Goal: Task Accomplishment & Management: Complete application form

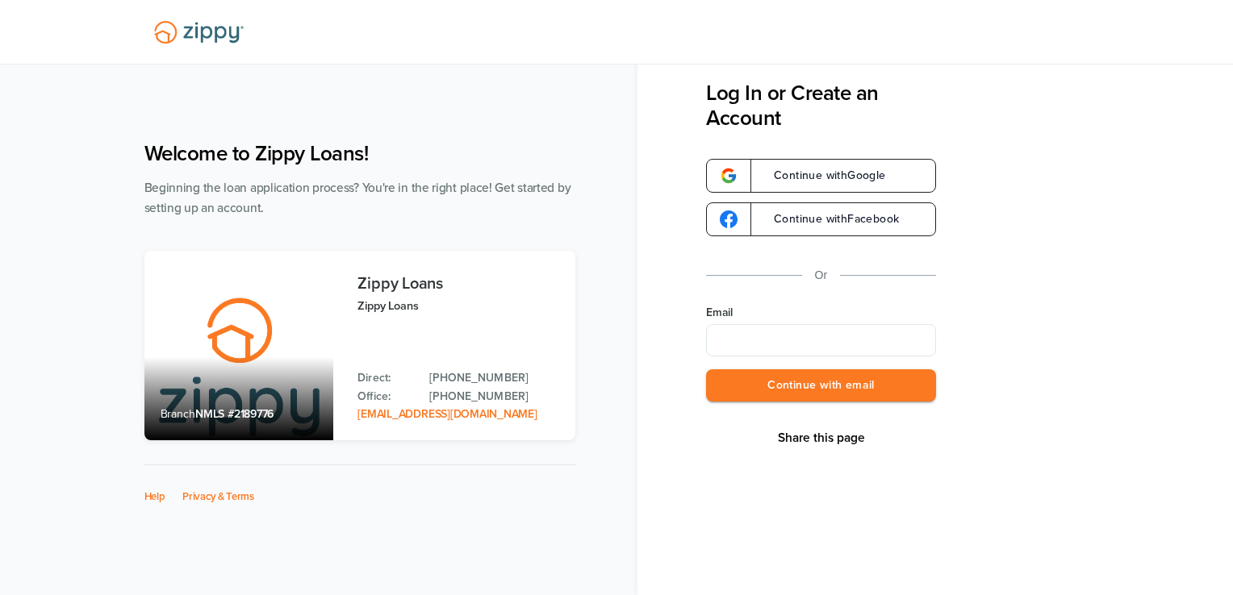
click at [867, 338] on input "Email" at bounding box center [821, 340] width 230 height 32
type input "**********"
click at [818, 386] on button "Continue with email" at bounding box center [821, 386] width 230 height 33
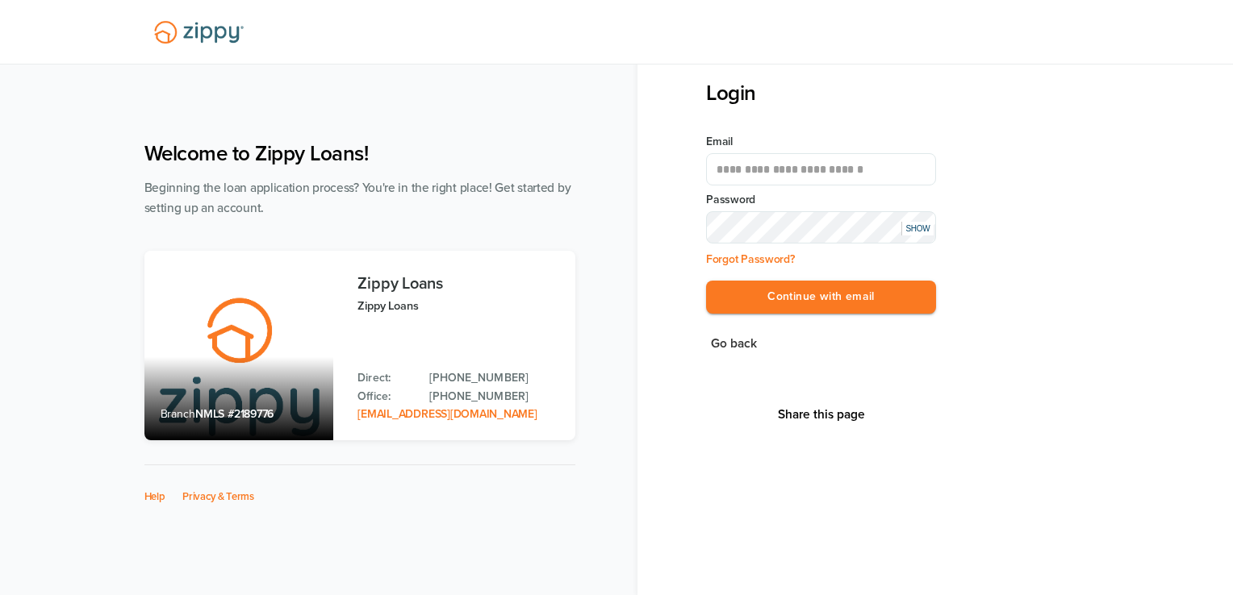
click at [914, 231] on div "SHOW" at bounding box center [917, 229] width 32 height 14
click at [828, 291] on button "Continue with email" at bounding box center [821, 297] width 230 height 33
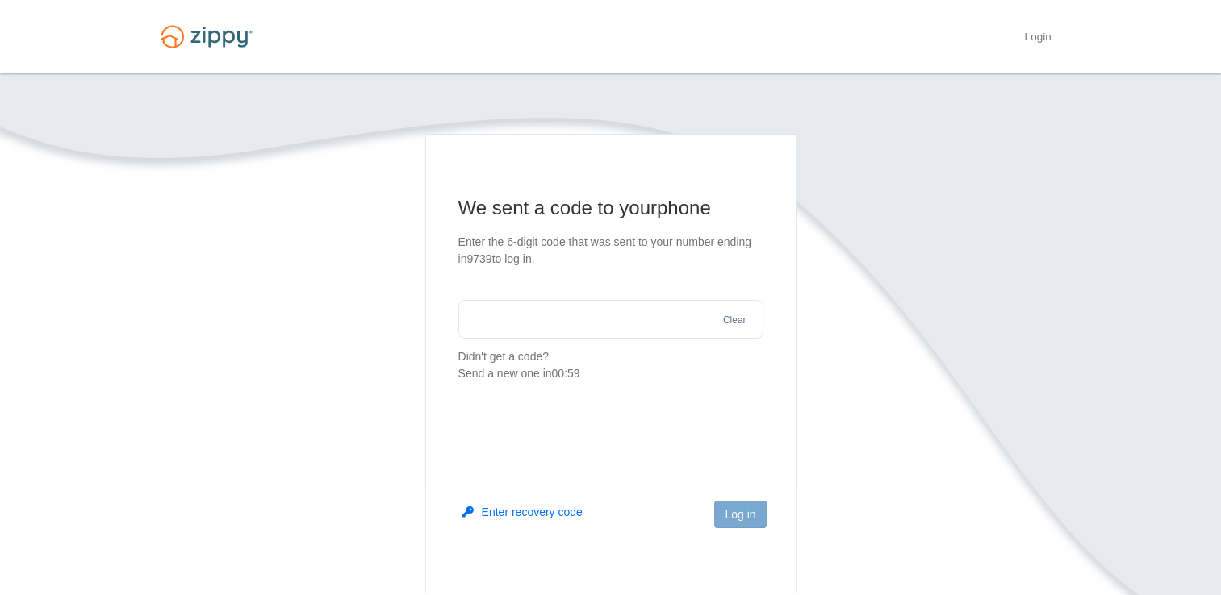
click at [625, 312] on input "text" at bounding box center [610, 319] width 305 height 39
type input "******"
click at [739, 511] on button "Log in" at bounding box center [740, 514] width 52 height 27
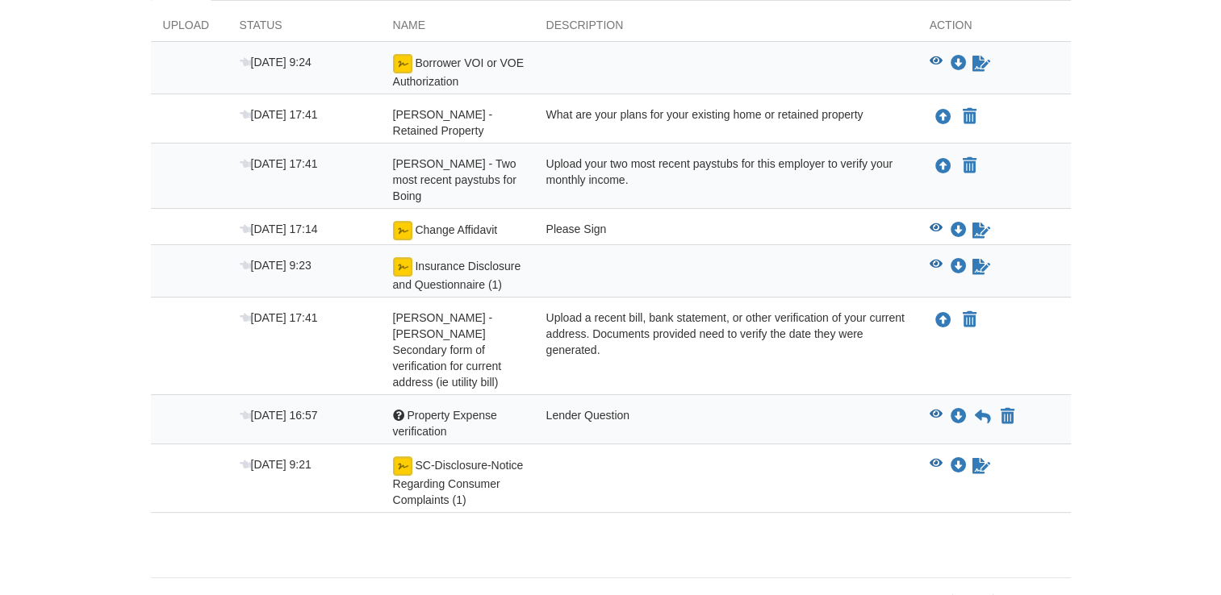
scroll to position [317, 0]
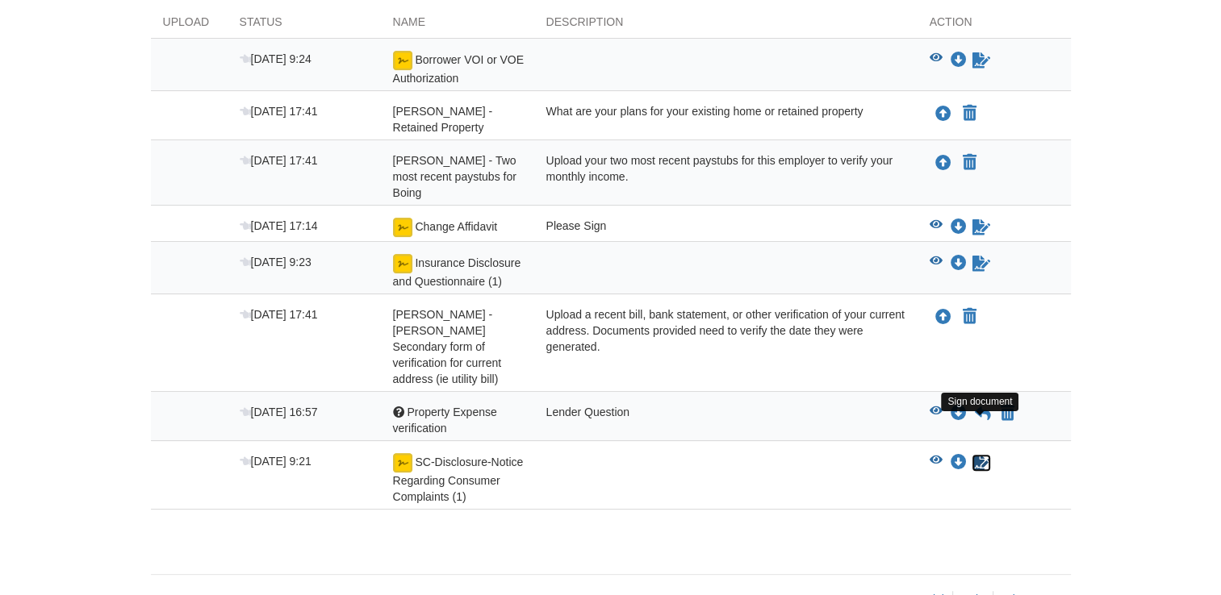
click at [976, 455] on icon "Sign Form" at bounding box center [981, 463] width 18 height 16
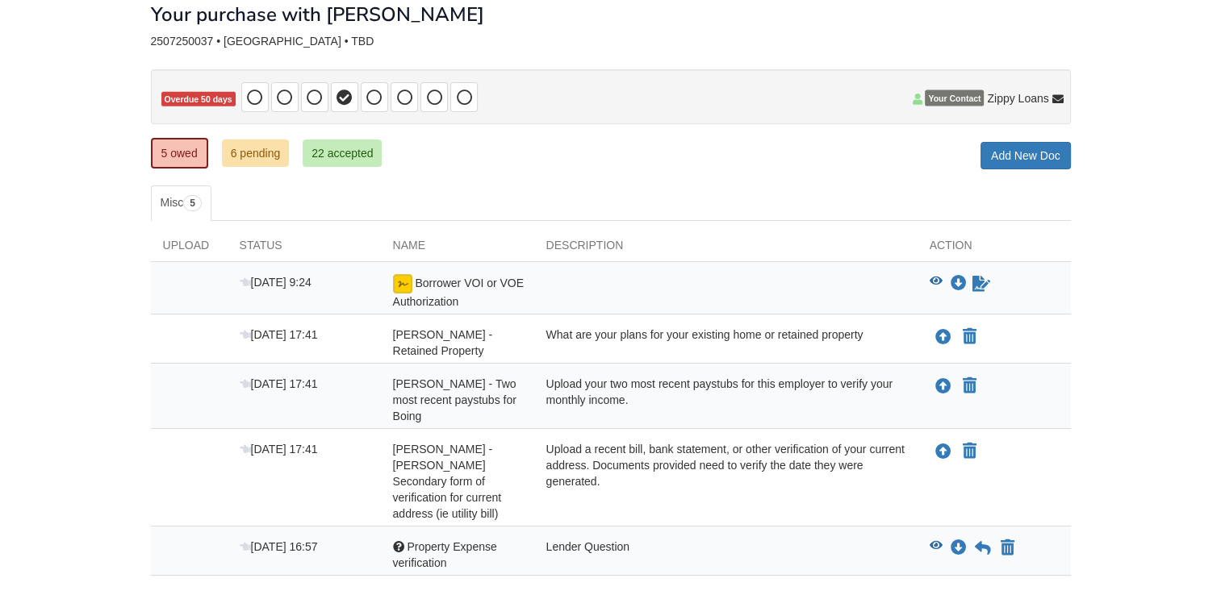
scroll to position [90, 0]
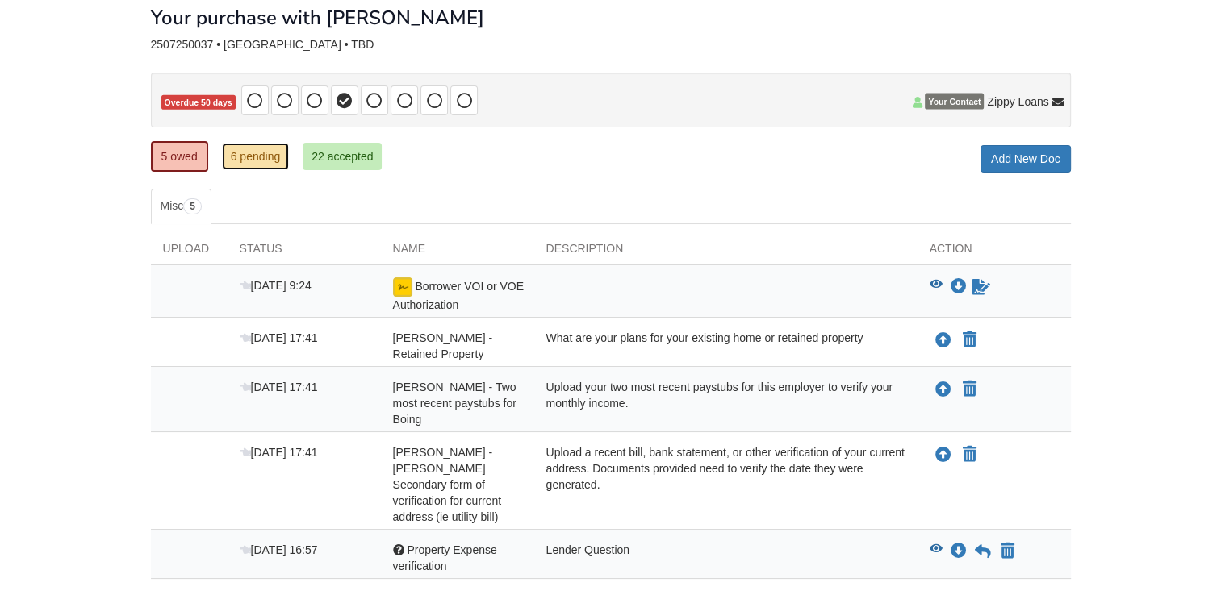
click at [266, 157] on link "6 pending" at bounding box center [256, 156] width 68 height 27
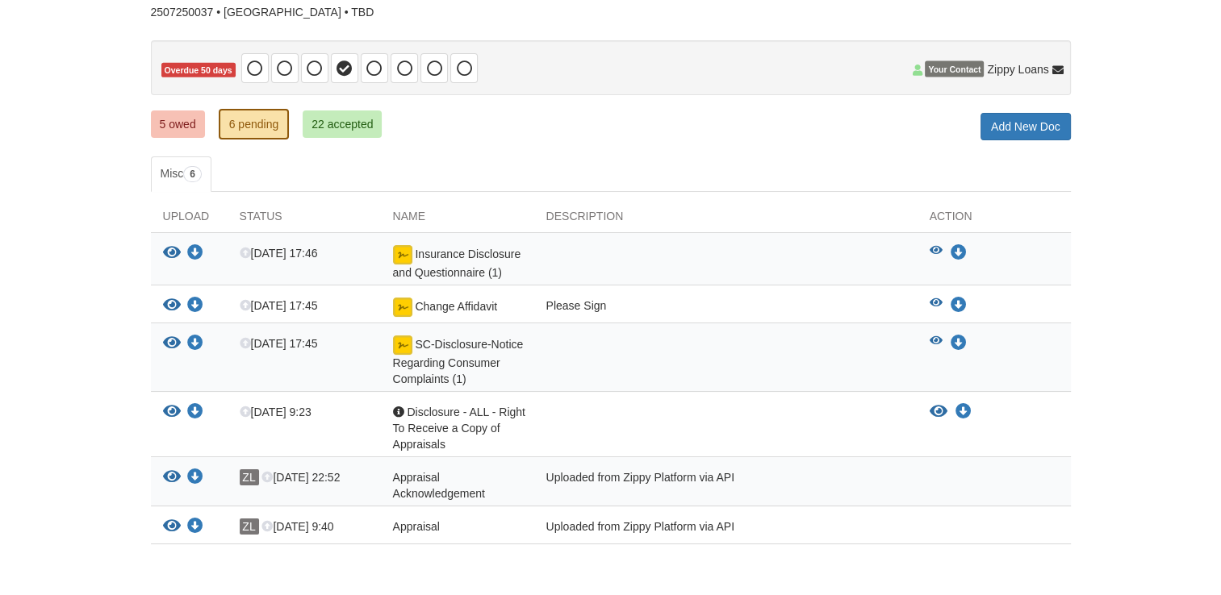
scroll to position [124, 0]
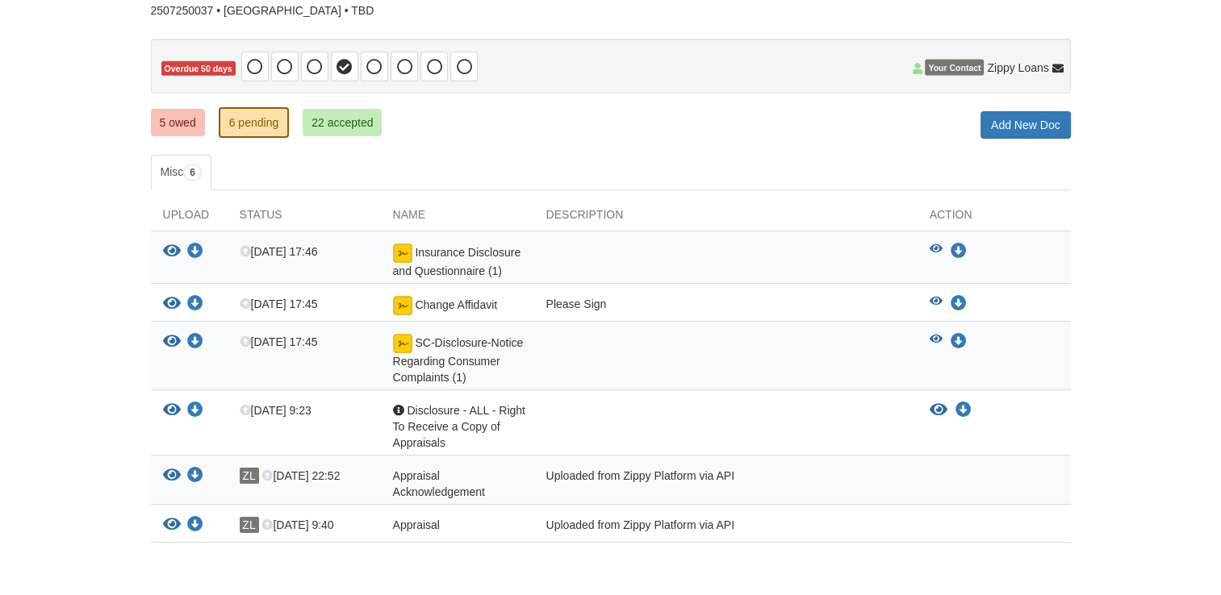
click at [593, 299] on div "Please Sign" at bounding box center [725, 306] width 383 height 21
click at [936, 297] on icon "View Change Affidavit" at bounding box center [936, 301] width 13 height 11
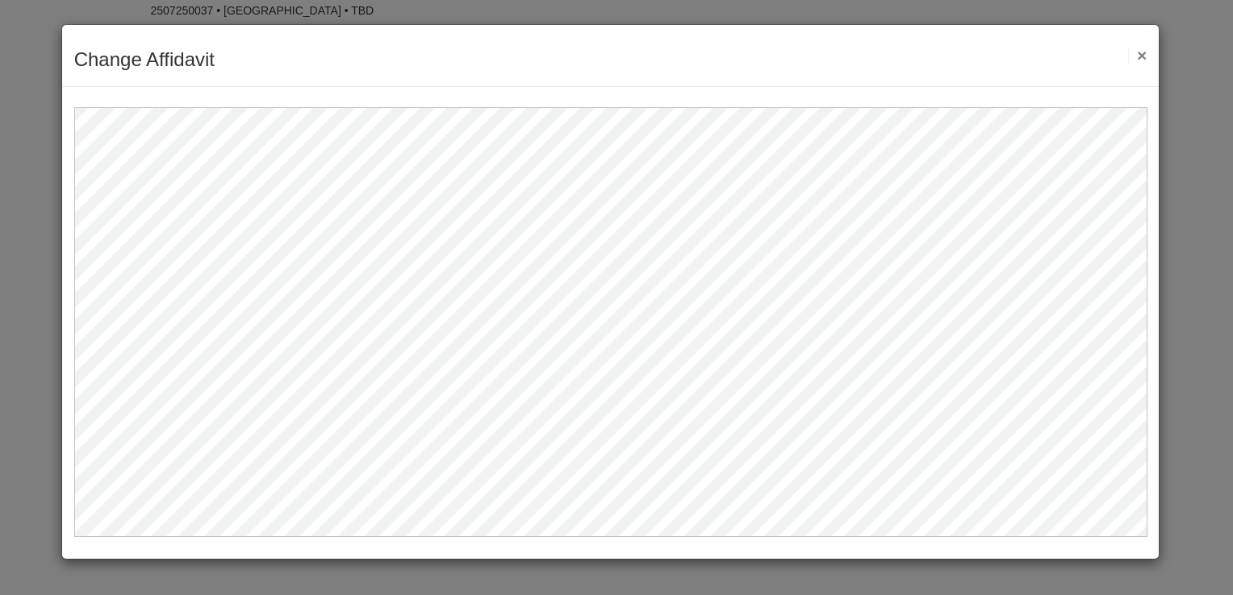
click at [1138, 55] on button "×" at bounding box center [1137, 55] width 19 height 17
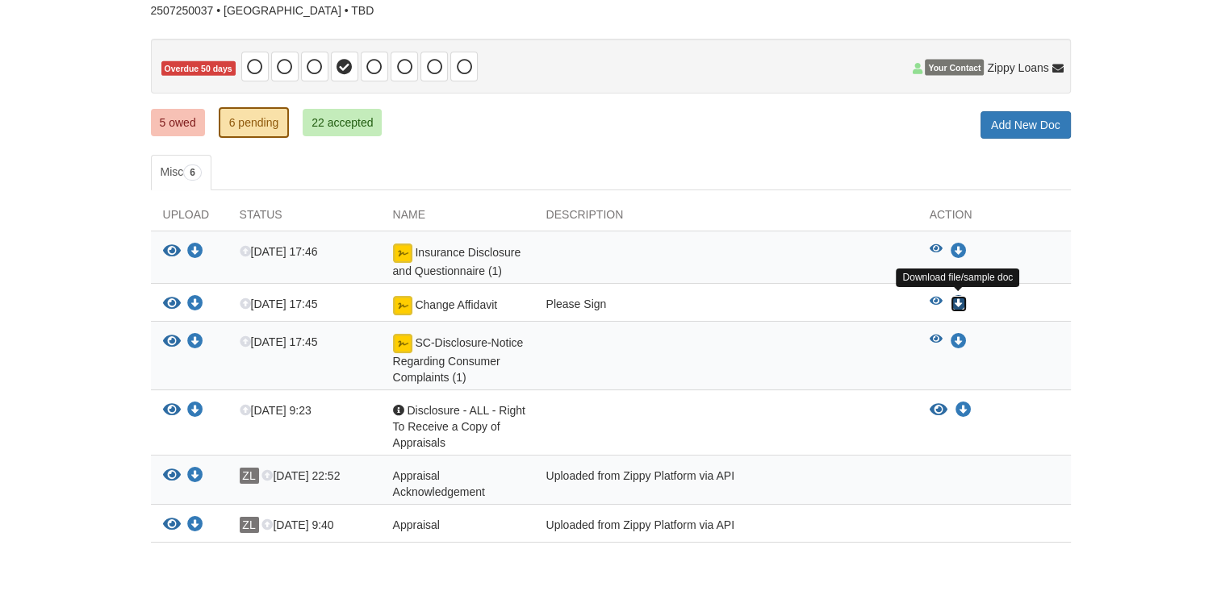
click at [959, 296] on icon "Download Change Affidavit" at bounding box center [959, 304] width 16 height 16
click at [186, 127] on link "5 owed" at bounding box center [178, 122] width 54 height 27
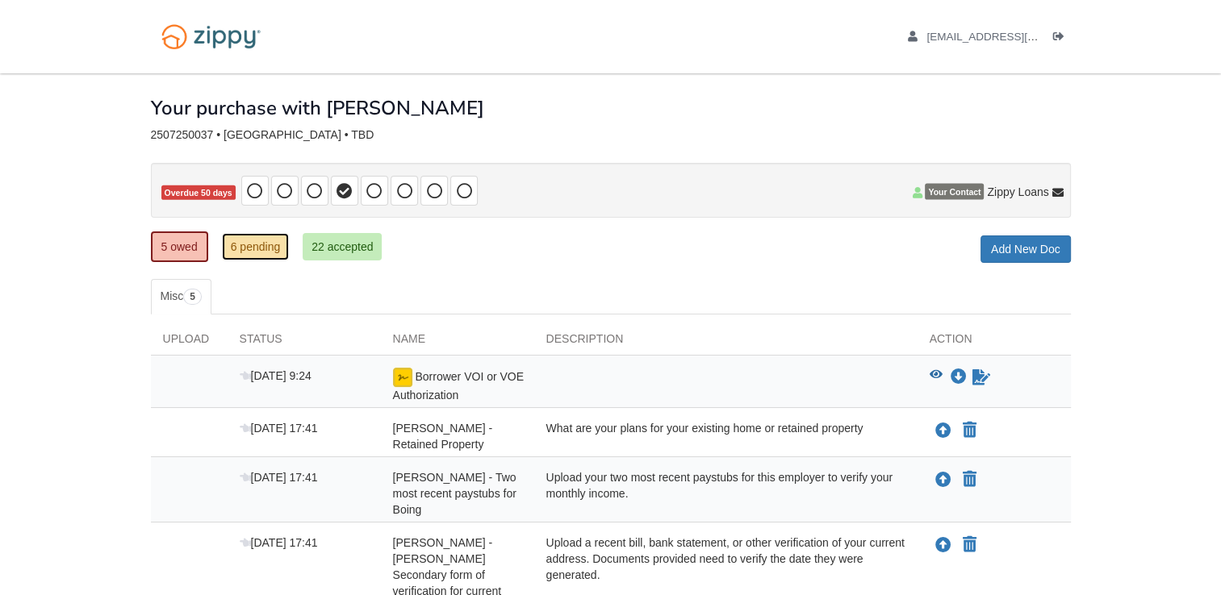
click at [248, 245] on link "6 pending" at bounding box center [256, 246] width 68 height 27
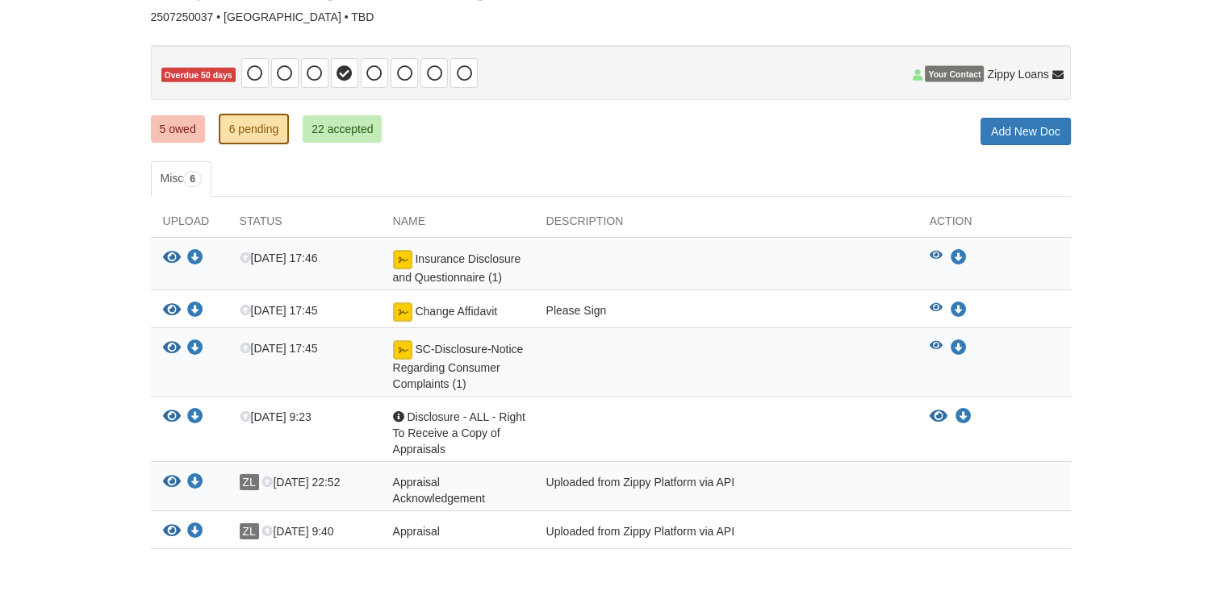
scroll to position [117, 0]
click at [173, 131] on link "5 owed" at bounding box center [178, 129] width 54 height 27
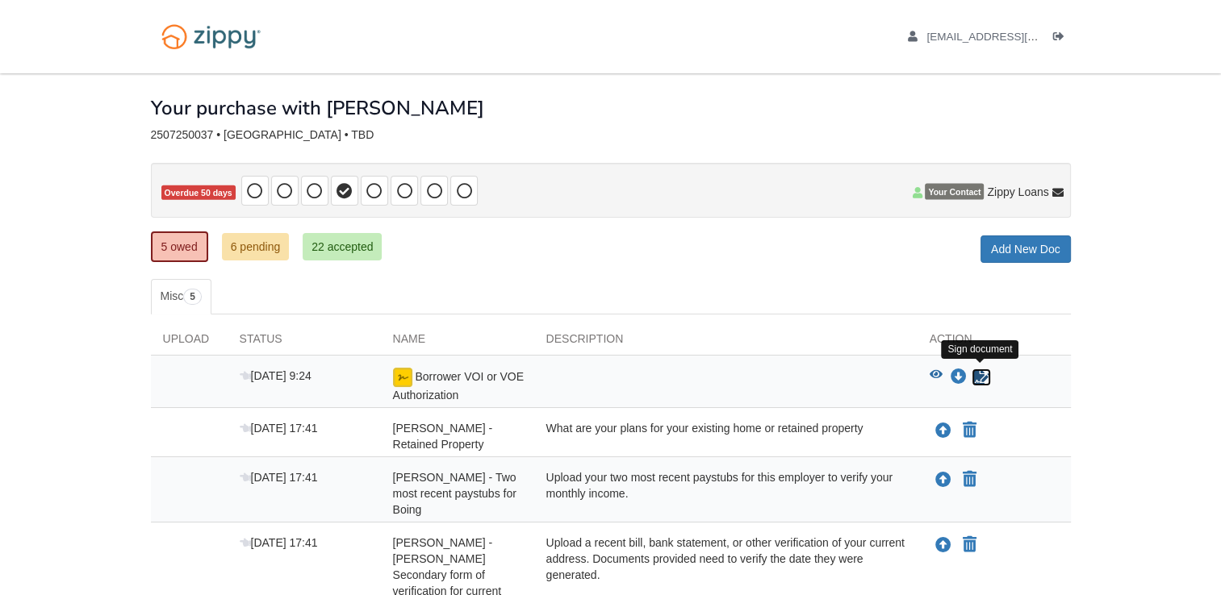
click at [980, 370] on icon "Sign Form" at bounding box center [981, 378] width 18 height 16
click at [260, 253] on link "6 pending" at bounding box center [256, 246] width 68 height 27
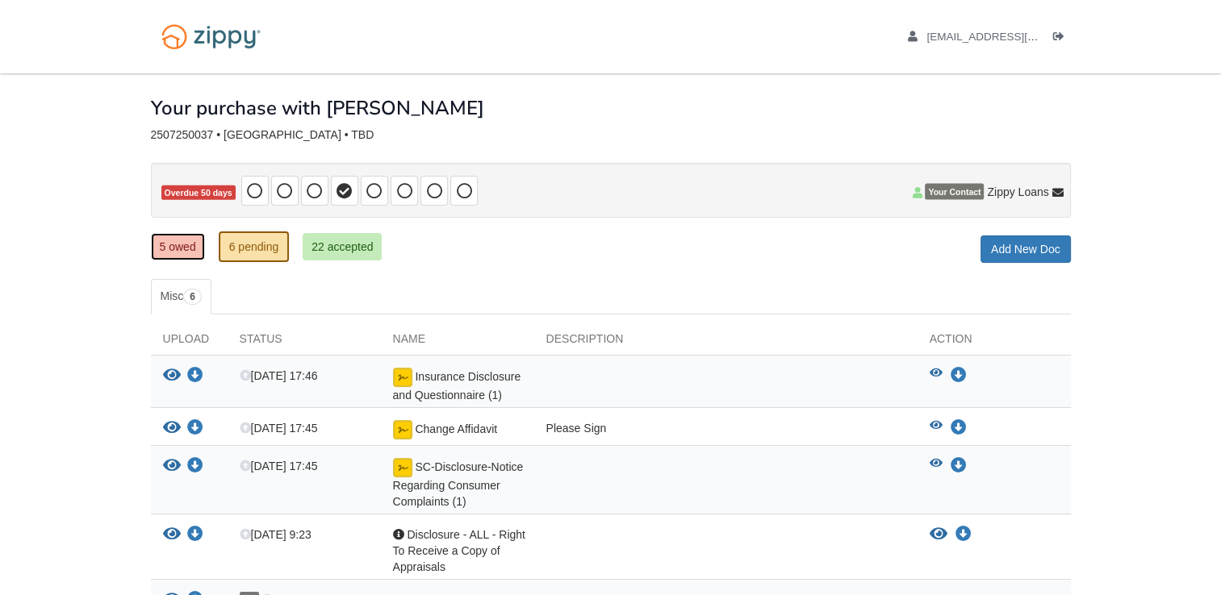
click at [185, 253] on link "5 owed" at bounding box center [178, 246] width 54 height 27
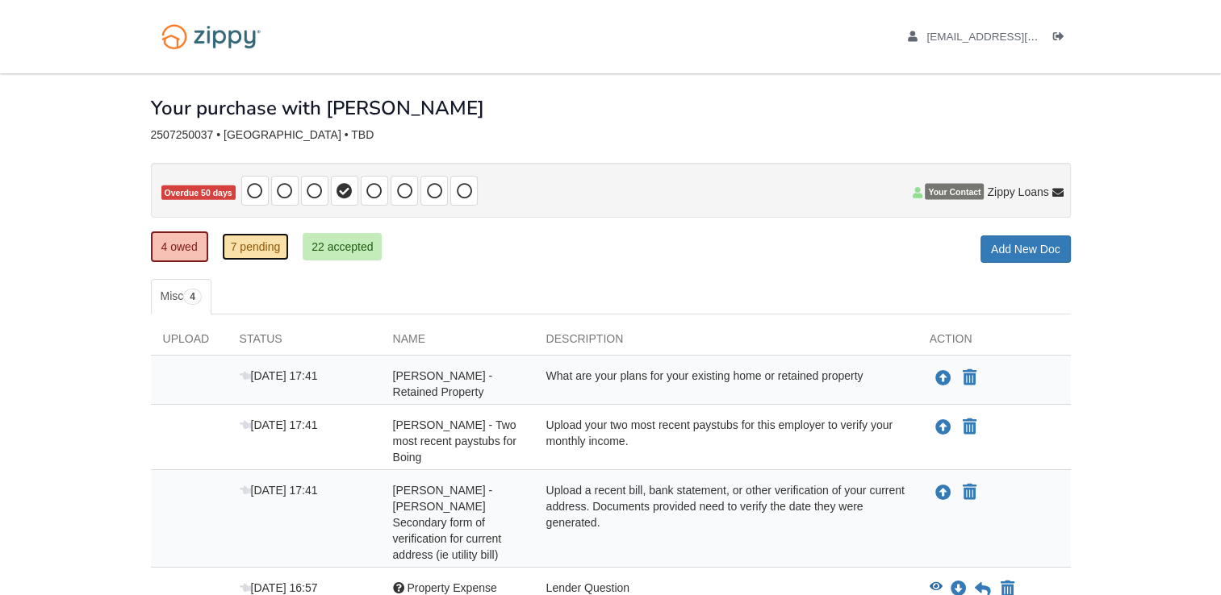
click at [249, 244] on link "7 pending" at bounding box center [256, 246] width 68 height 27
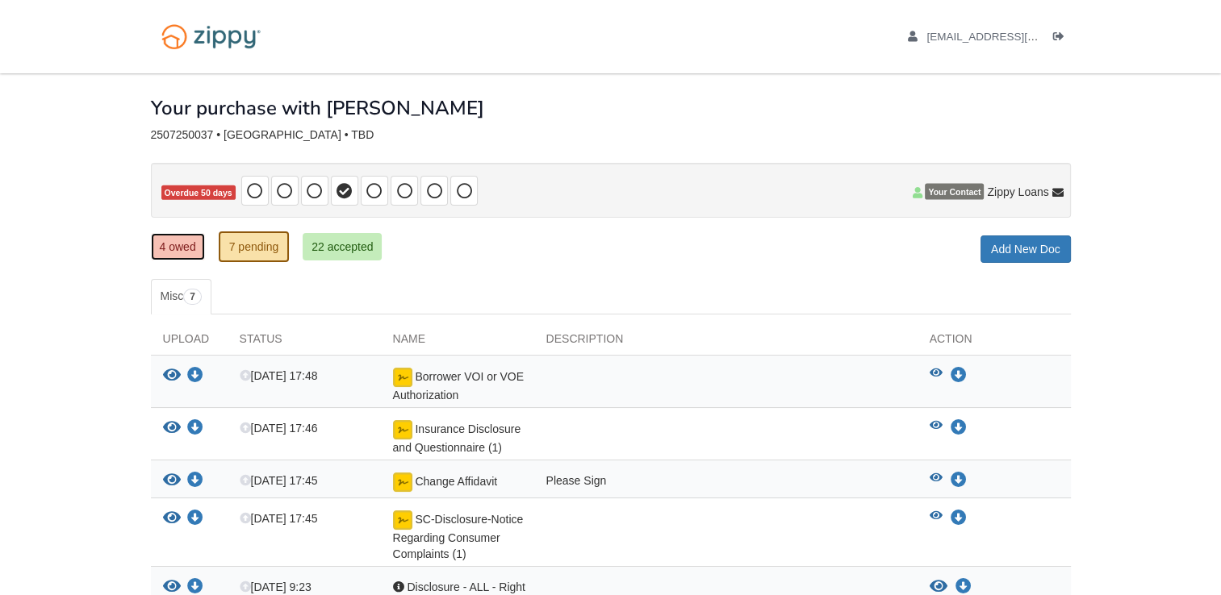
click at [176, 243] on link "4 owed" at bounding box center [178, 246] width 54 height 27
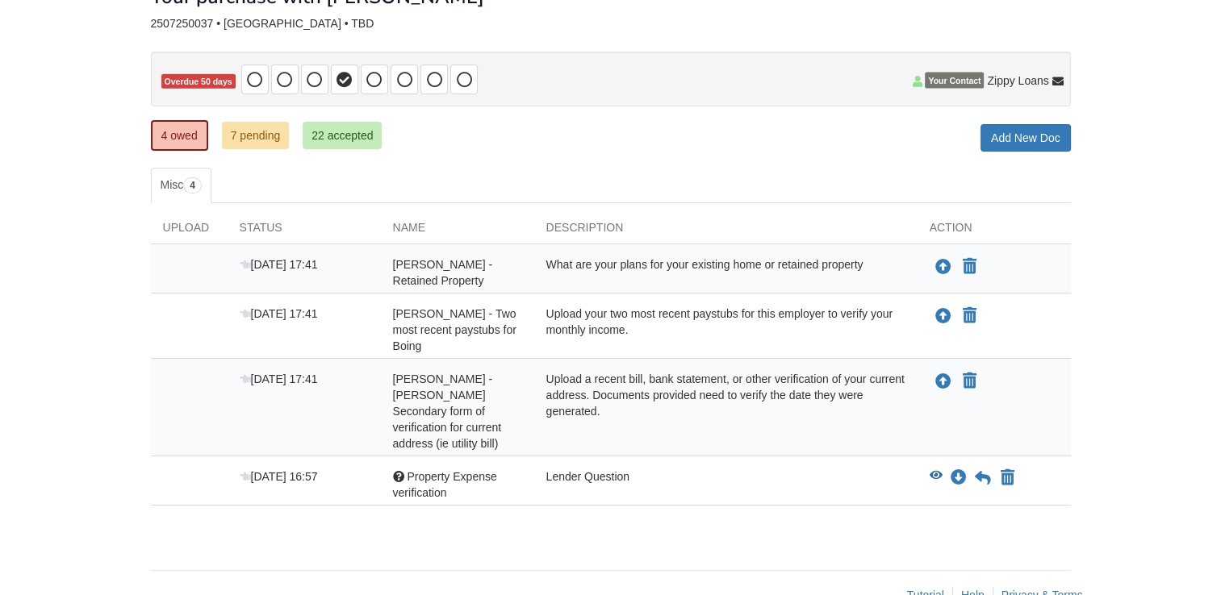
scroll to position [116, 0]
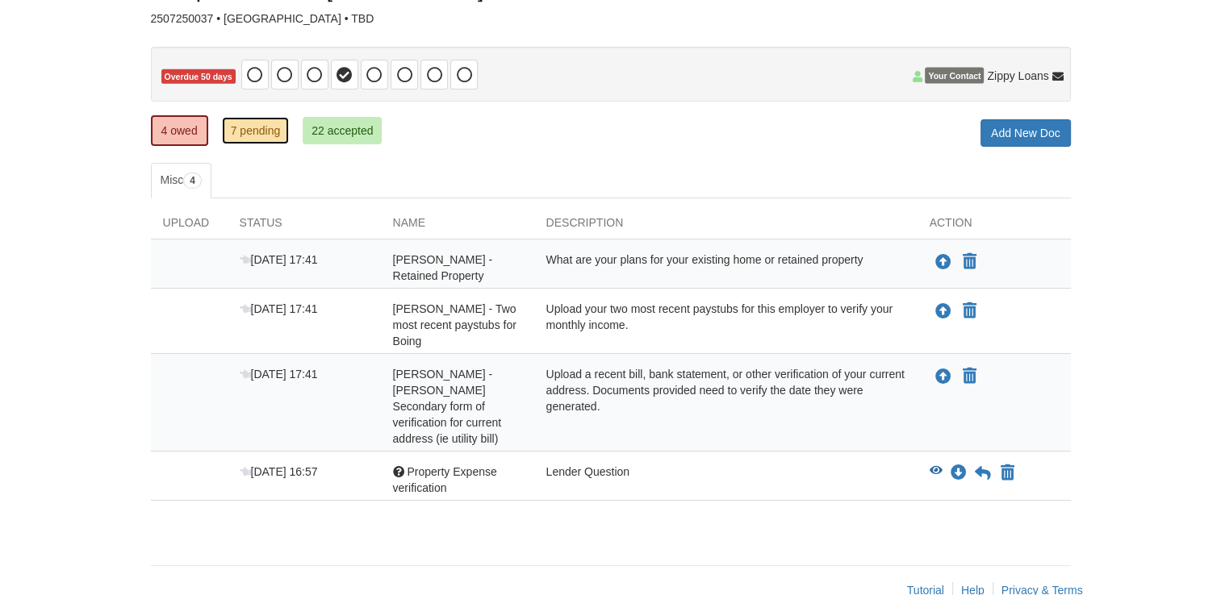
click at [261, 137] on link "7 pending" at bounding box center [256, 130] width 68 height 27
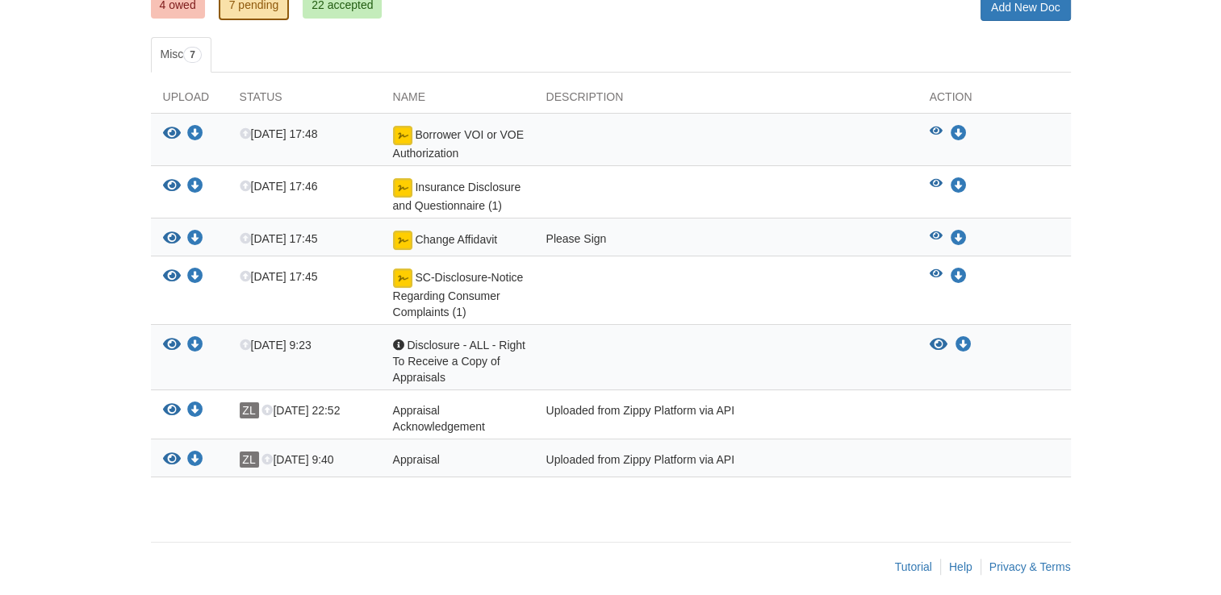
scroll to position [246, 0]
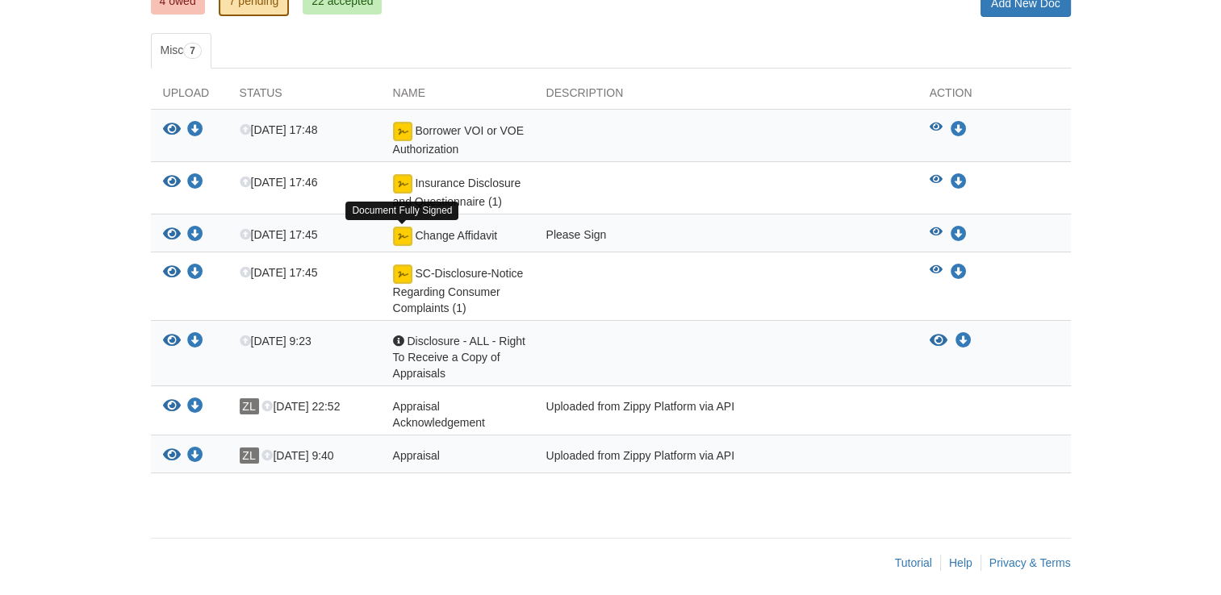
click at [399, 234] on img at bounding box center [402, 236] width 19 height 19
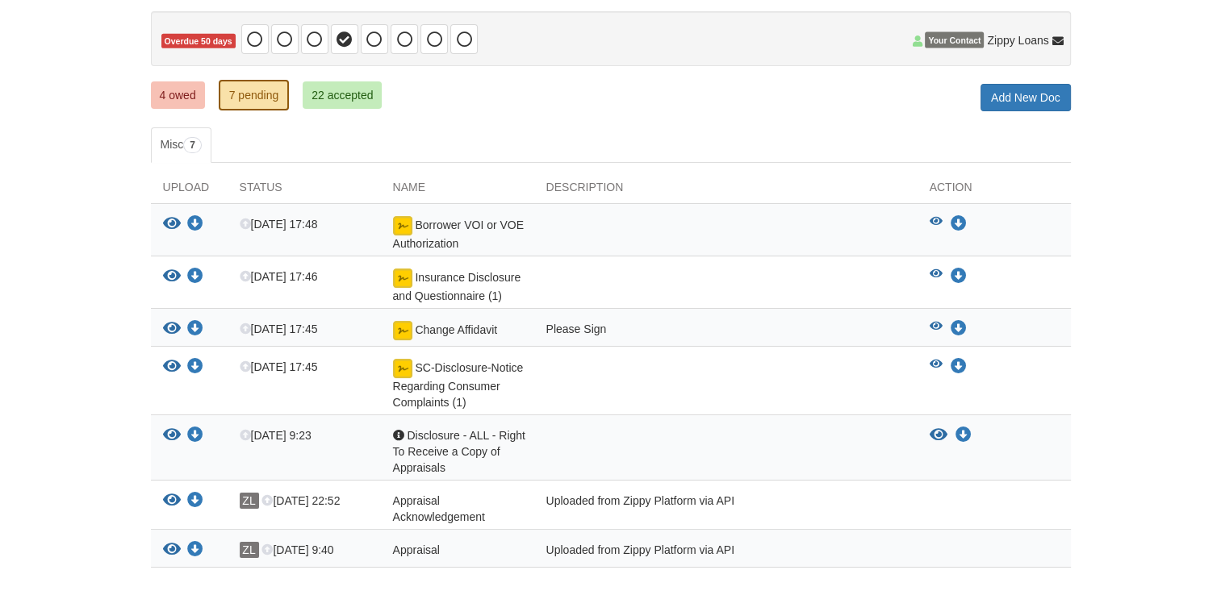
scroll to position [151, 0]
click at [181, 98] on link "4 owed" at bounding box center [178, 95] width 54 height 27
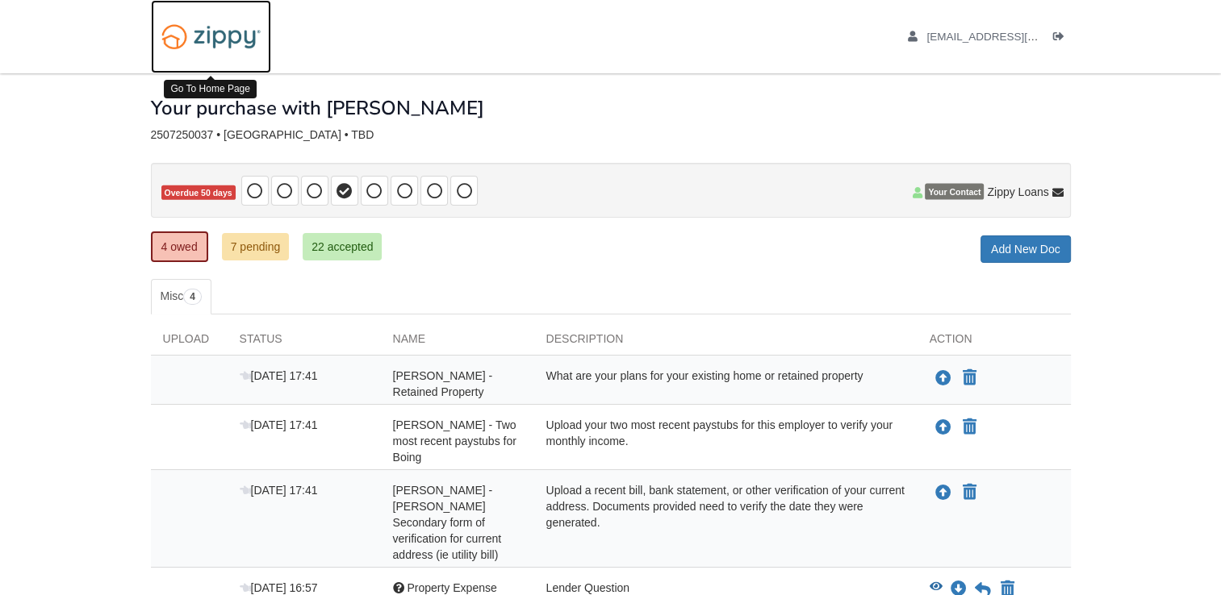
click at [240, 37] on img at bounding box center [211, 36] width 120 height 41
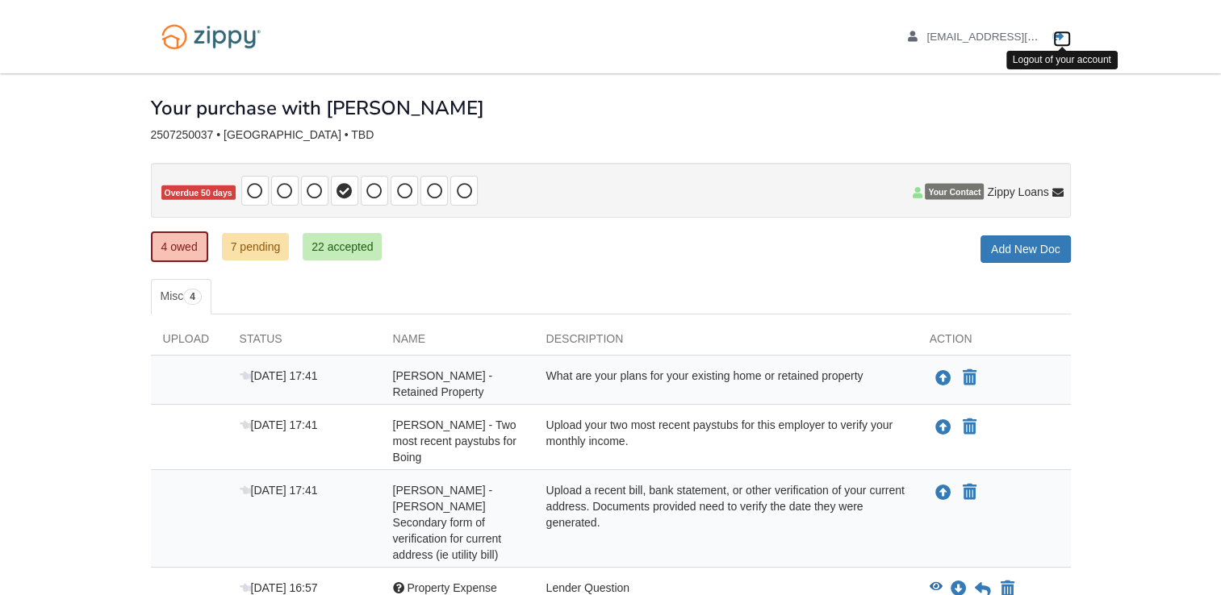
click at [1059, 37] on icon "Log out" at bounding box center [1058, 36] width 11 height 11
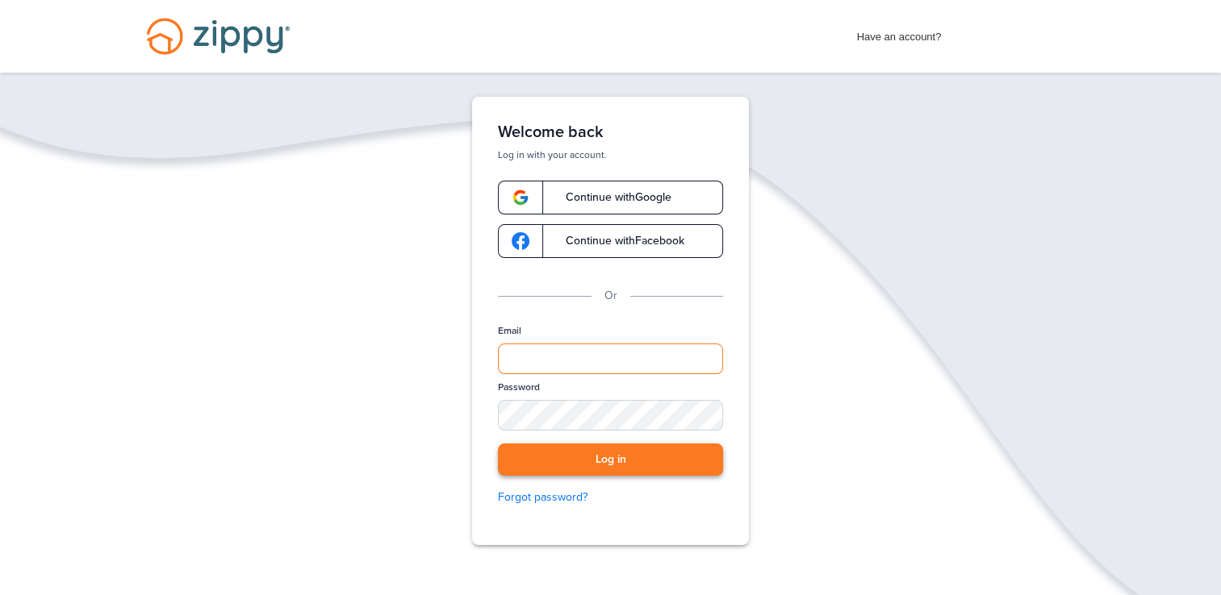
type input "**********"
click at [598, 458] on button "Log in" at bounding box center [610, 460] width 225 height 33
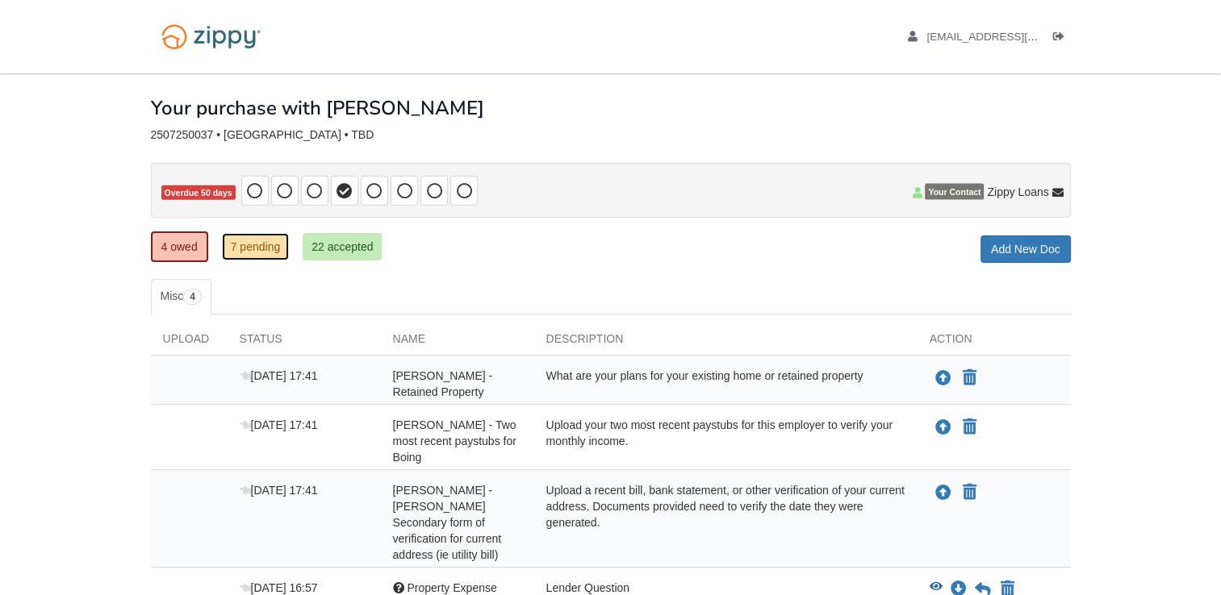
click at [270, 247] on link "7 pending" at bounding box center [256, 246] width 68 height 27
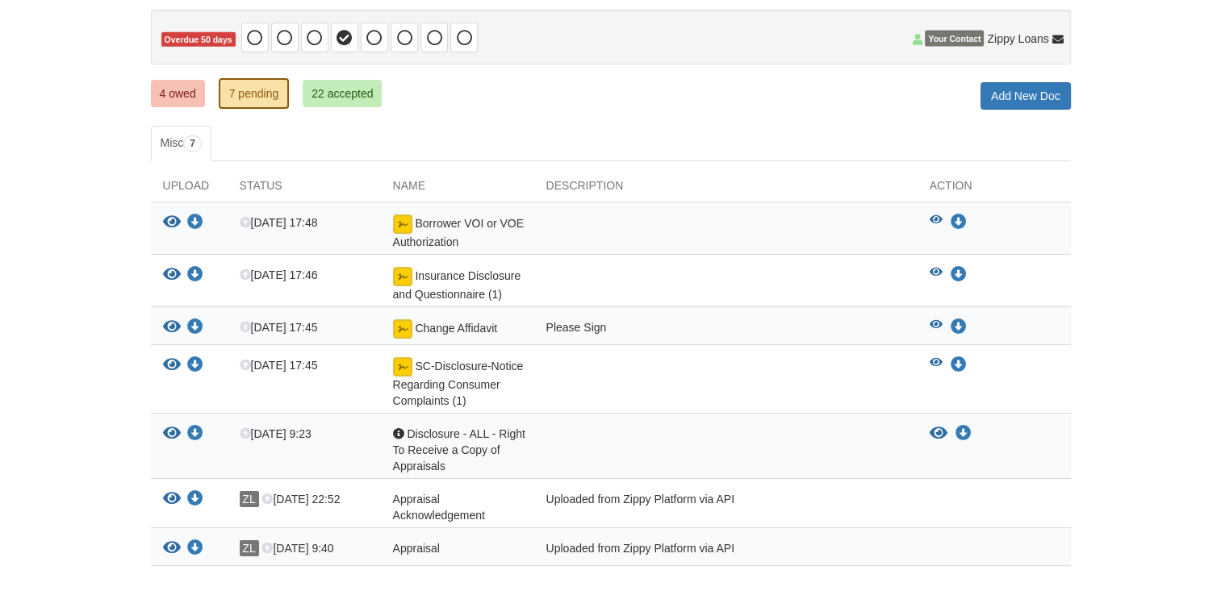
scroll to position [155, 0]
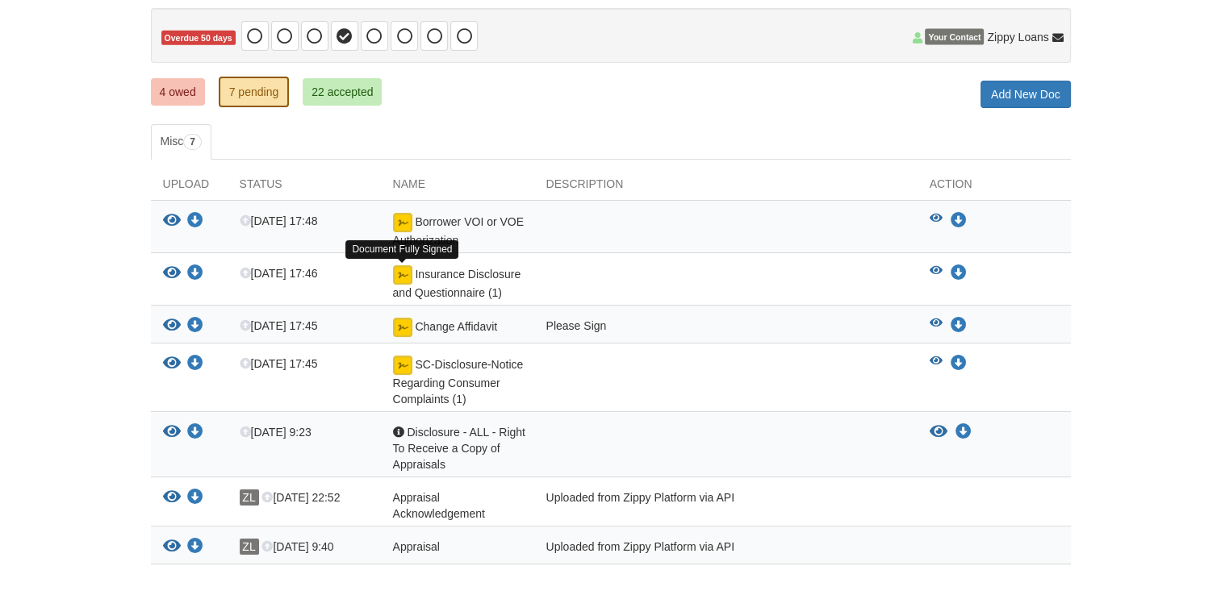
click at [399, 272] on img at bounding box center [402, 274] width 19 height 19
click at [194, 269] on icon "Download Insurance Disclosure and Questionnaire (1)" at bounding box center [195, 273] width 16 height 16
click at [194, 320] on icon "Download Change Affidavit" at bounding box center [195, 326] width 16 height 16
click at [201, 359] on icon "Download SC-Disclosure-Notice Regarding Consumer Complaints (1)" at bounding box center [195, 364] width 16 height 16
click at [190, 215] on icon "Download Borrower VOI or VOE Authorization" at bounding box center [195, 221] width 16 height 16
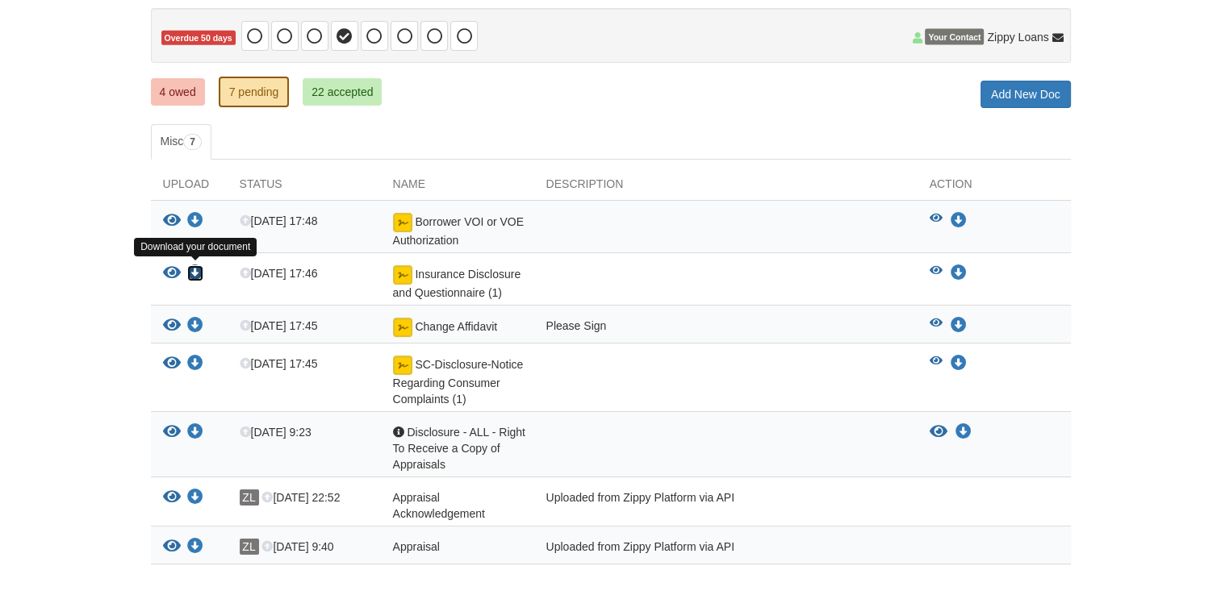
click at [200, 265] on icon "Download Insurance Disclosure and Questionnaire (1)" at bounding box center [195, 273] width 16 height 16
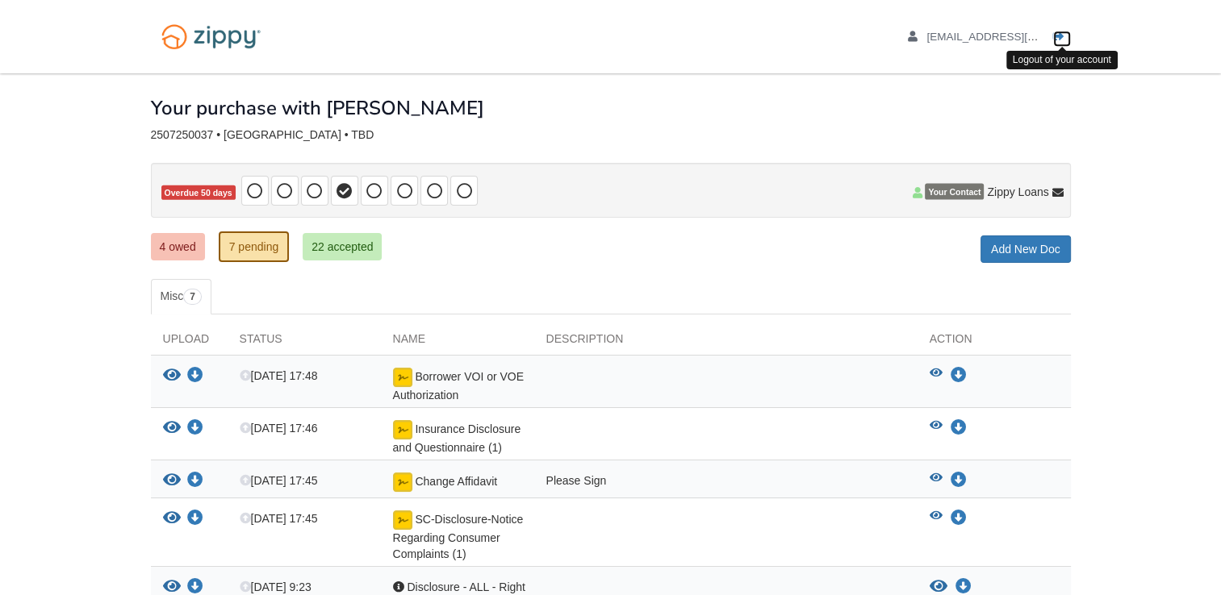
click at [1054, 32] on icon "Log out" at bounding box center [1058, 36] width 11 height 11
